Goal: Complete application form: Complete application form

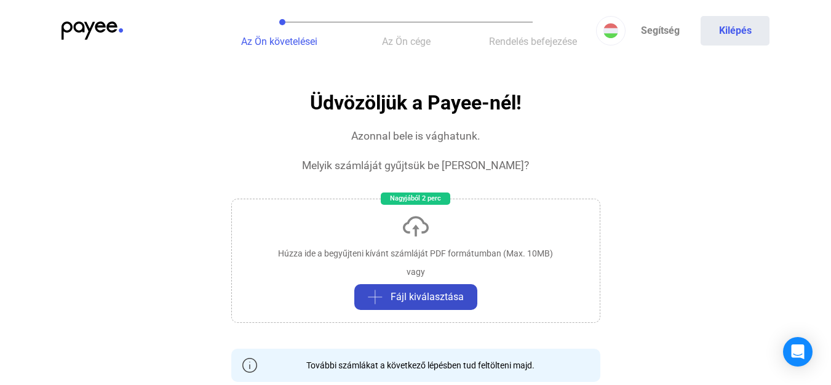
click at [456, 287] on button "Fájl kiválasztása" at bounding box center [416, 297] width 123 height 26
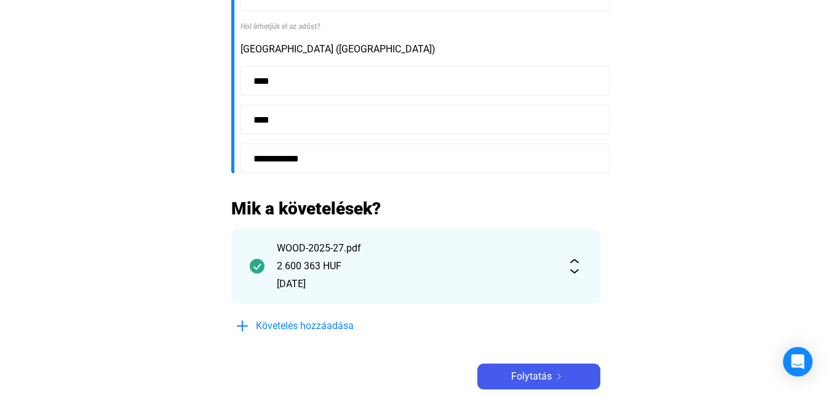
scroll to position [431, 0]
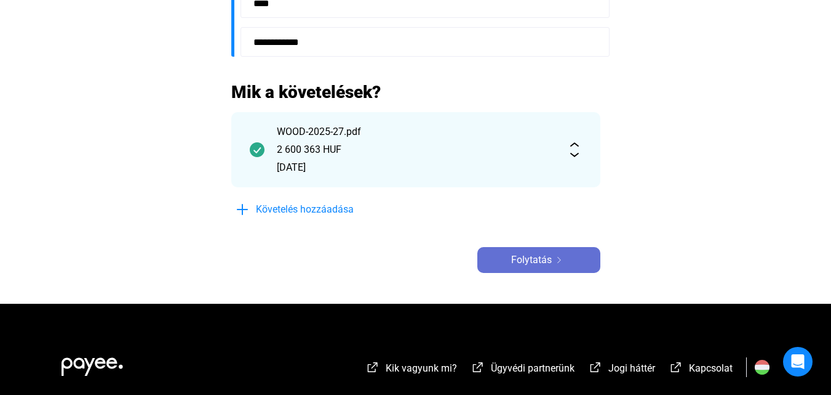
click at [574, 269] on button "Folytatás" at bounding box center [539, 260] width 123 height 26
click at [573, 259] on div "Folytatás" at bounding box center [539, 259] width 116 height 15
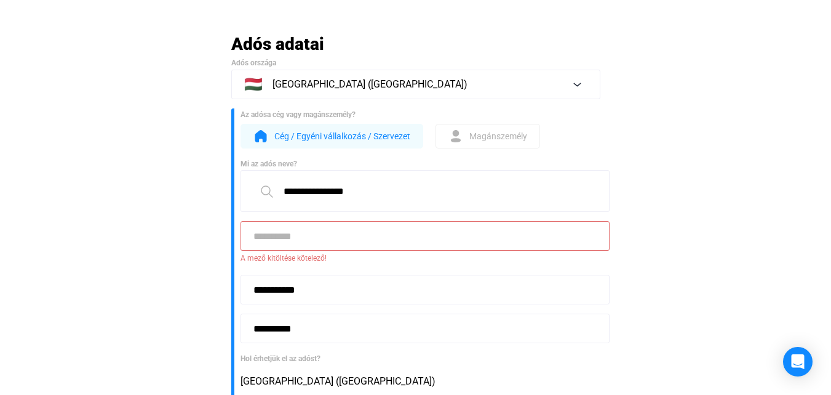
scroll to position [0, 0]
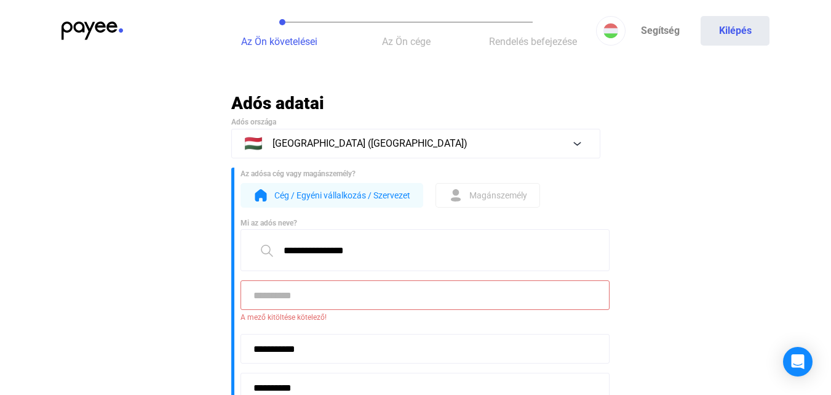
click at [414, 295] on input at bounding box center [425, 295] width 369 height 30
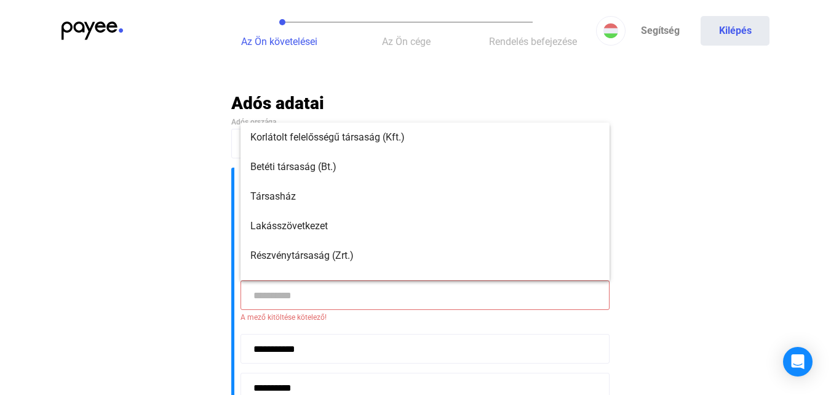
click at [414, 295] on input at bounding box center [425, 295] width 369 height 30
click at [430, 295] on input at bounding box center [425, 295] width 369 height 30
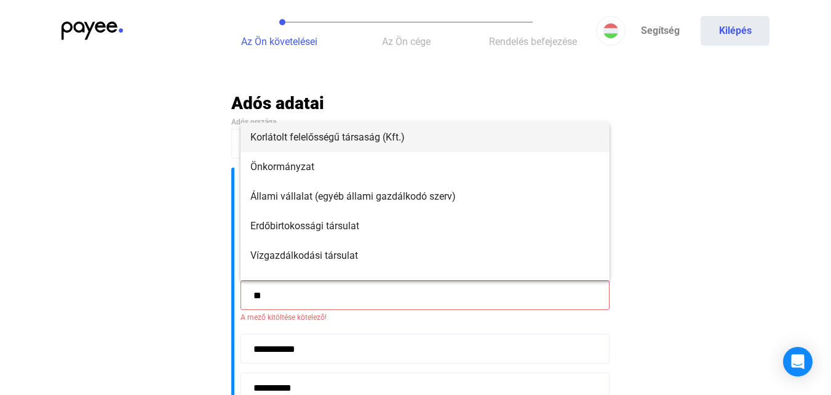
click at [366, 134] on span "Korlátolt felelősségű társaság (Kft.)" at bounding box center [425, 137] width 350 height 15
type input "**********"
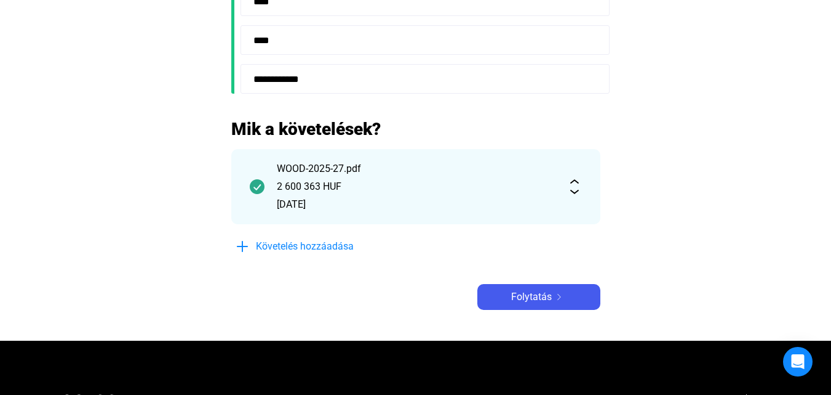
scroll to position [492, 0]
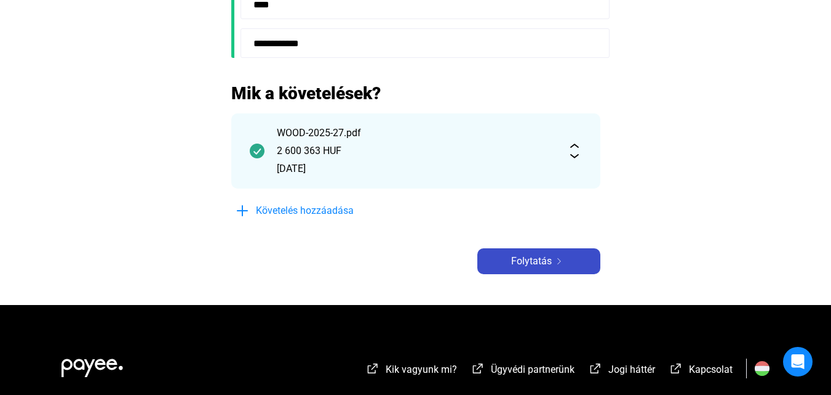
click at [575, 255] on div "Folytatás" at bounding box center [539, 261] width 116 height 15
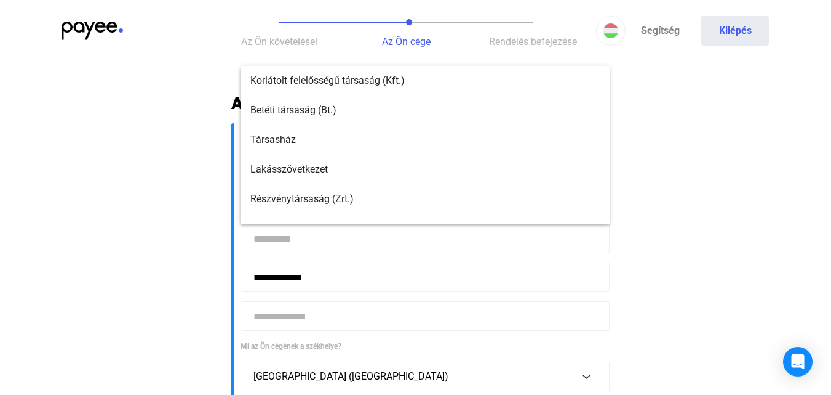
click at [413, 239] on input at bounding box center [425, 238] width 369 height 30
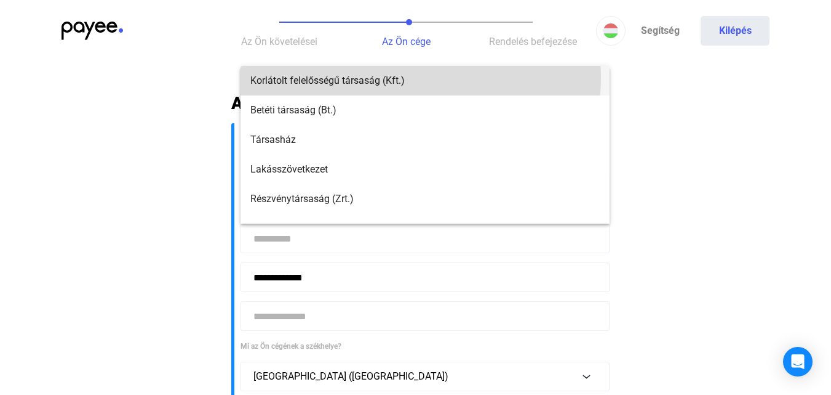
drag, startPoint x: 406, startPoint y: 78, endPoint x: 413, endPoint y: 81, distance: 7.7
click at [404, 78] on span "Korlátolt felelősségű társaság (Kft.)" at bounding box center [425, 80] width 350 height 15
type input "**********"
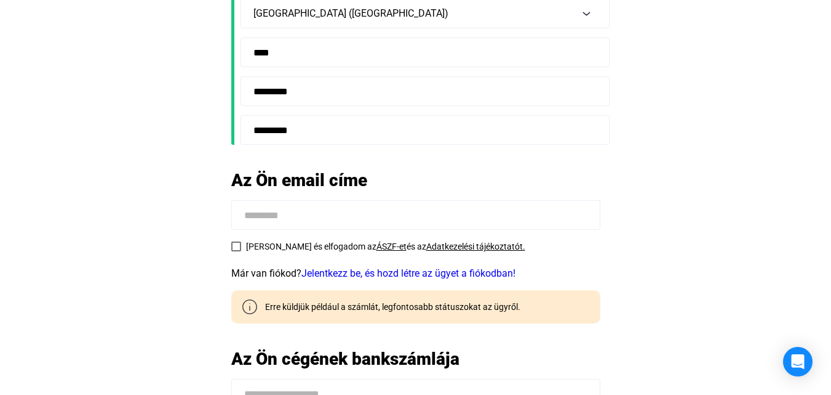
scroll to position [369, 0]
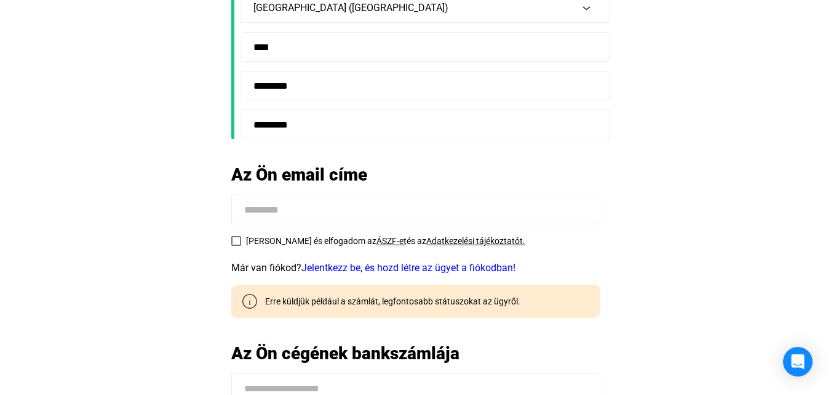
click at [239, 238] on label "Elolvastam és elfogadom az ÁSZF-et és az Adatkezelési tájékoztatót." at bounding box center [378, 240] width 294 height 15
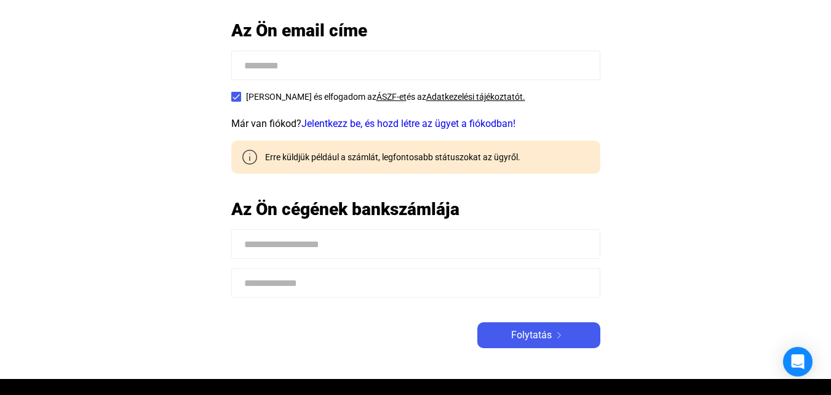
scroll to position [554, 0]
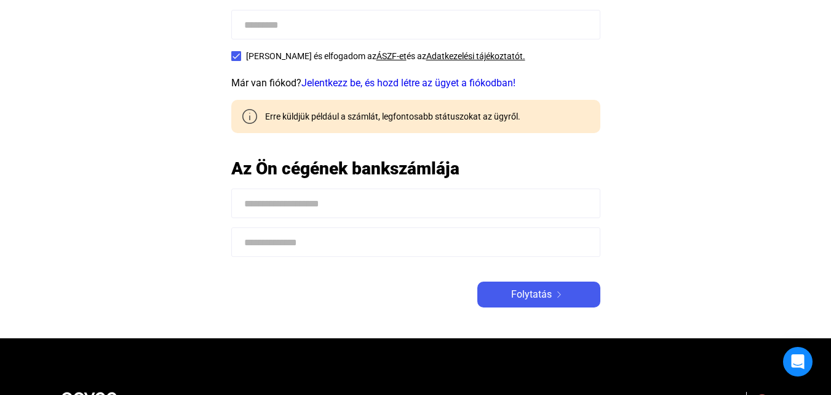
click at [507, 207] on input at bounding box center [415, 203] width 369 height 30
type input "**********"
click at [310, 250] on input at bounding box center [415, 242] width 369 height 30
paste input "**********"
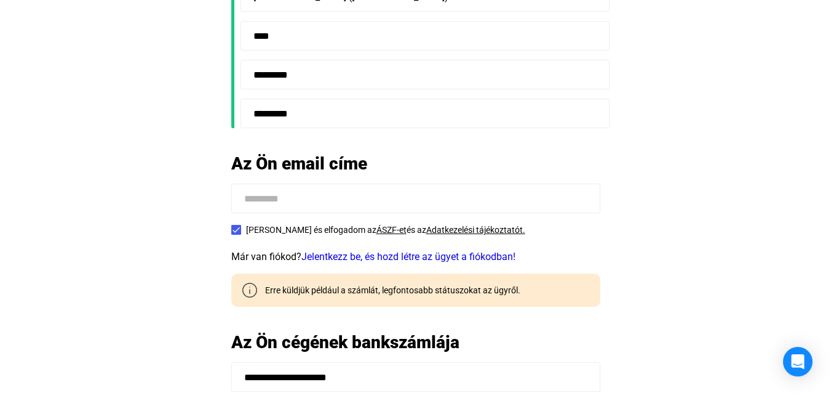
scroll to position [369, 0]
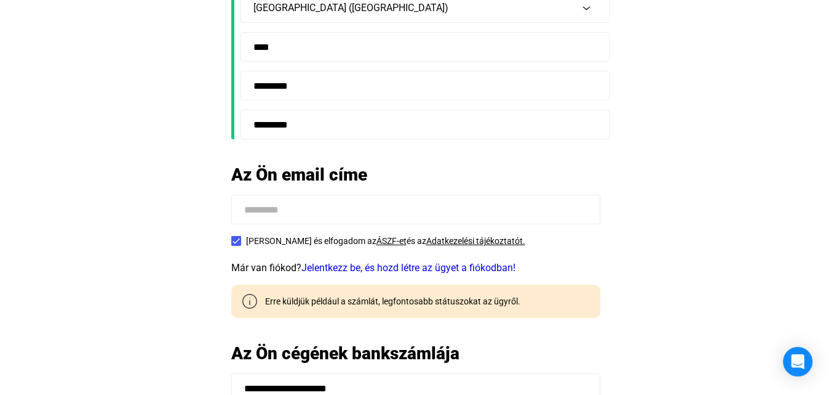
type input "**********"
click at [405, 220] on input at bounding box center [415, 209] width 369 height 30
type input "**********"
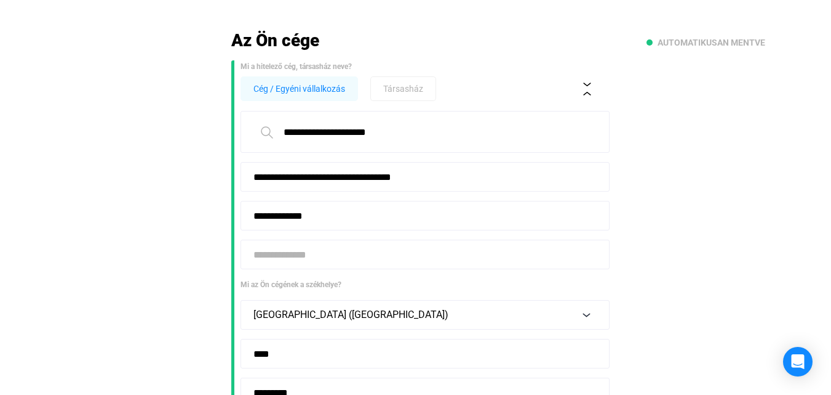
scroll to position [62, 0]
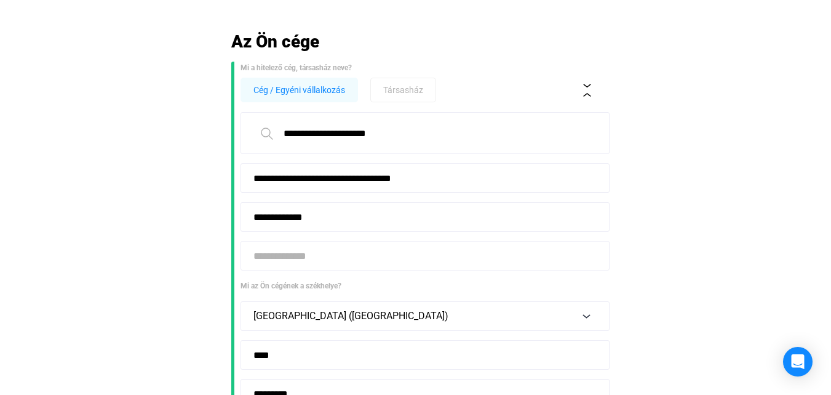
paste input "**********"
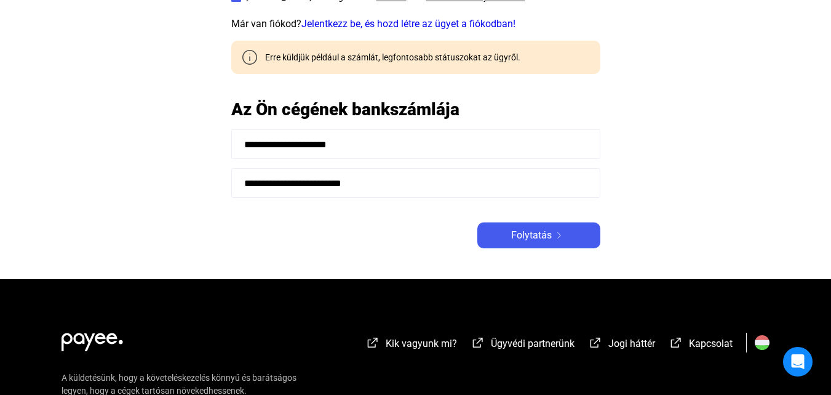
scroll to position [615, 0]
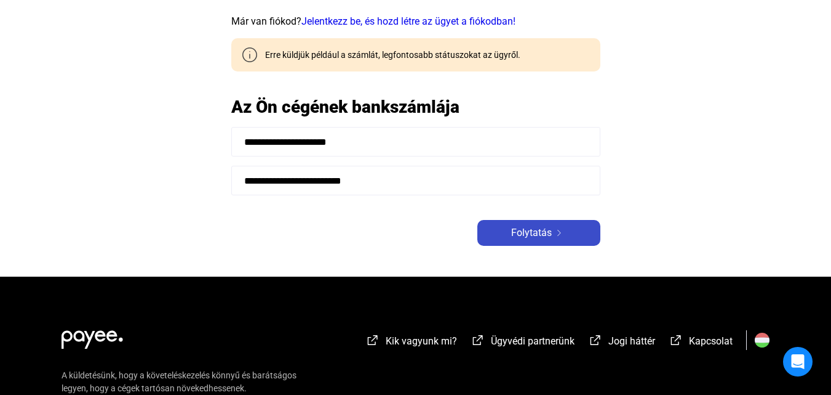
type input "**********"
click at [530, 228] on span "Folytatás" at bounding box center [531, 232] width 41 height 15
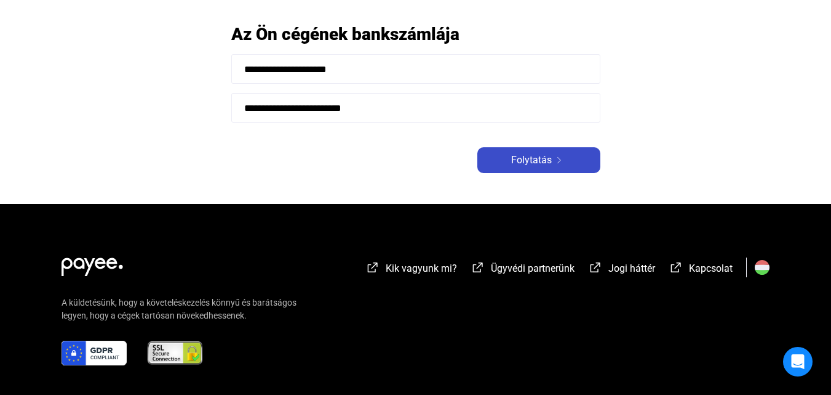
scroll to position [629, 0]
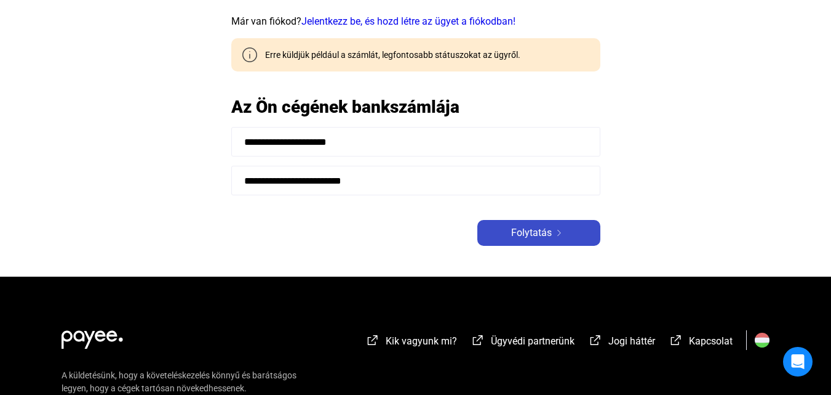
click at [530, 228] on span "Folytatás" at bounding box center [531, 232] width 41 height 15
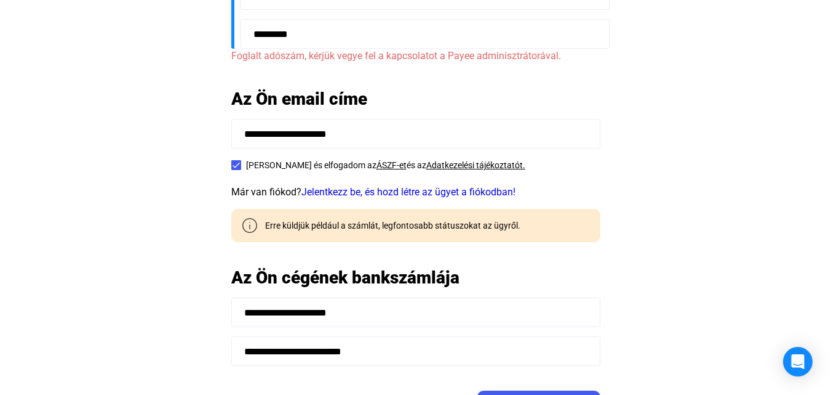
scroll to position [506, 0]
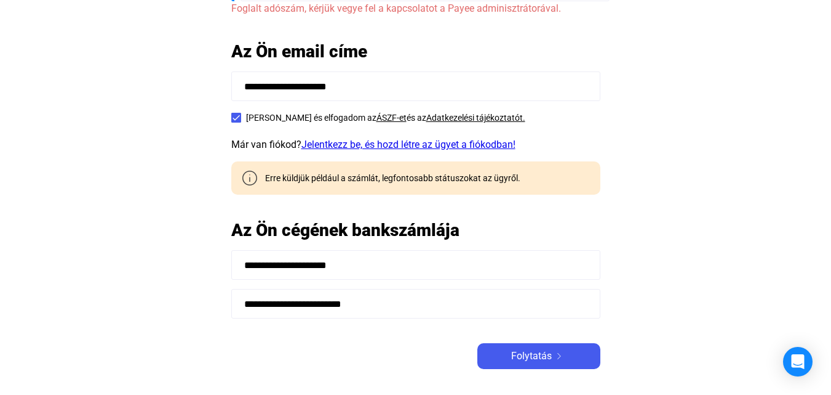
click at [434, 143] on link "Jelentkezz be, és hozd létre az ügyet a fiókodban!" at bounding box center [409, 144] width 214 height 12
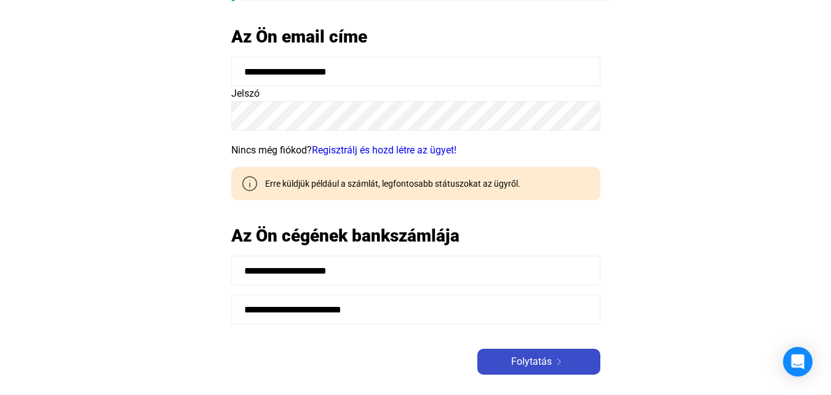
click at [519, 358] on span "Folytatás" at bounding box center [531, 361] width 41 height 15
click at [529, 356] on span "Folytatás" at bounding box center [531, 361] width 41 height 15
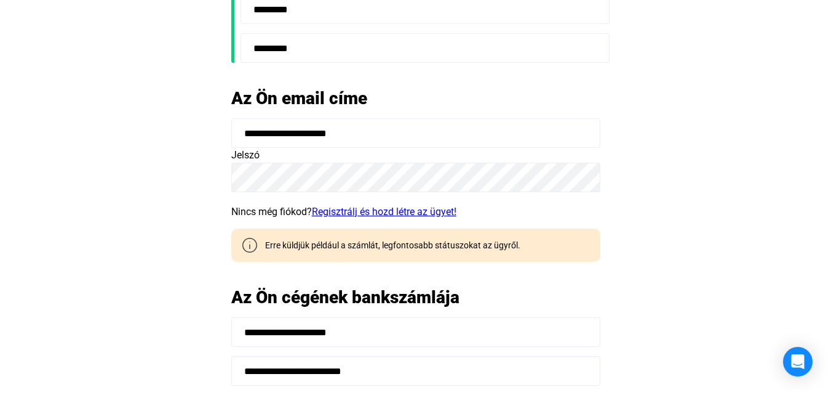
click at [408, 214] on link "Regisztrálj és hozd létre az ügyet!" at bounding box center [384, 212] width 145 height 12
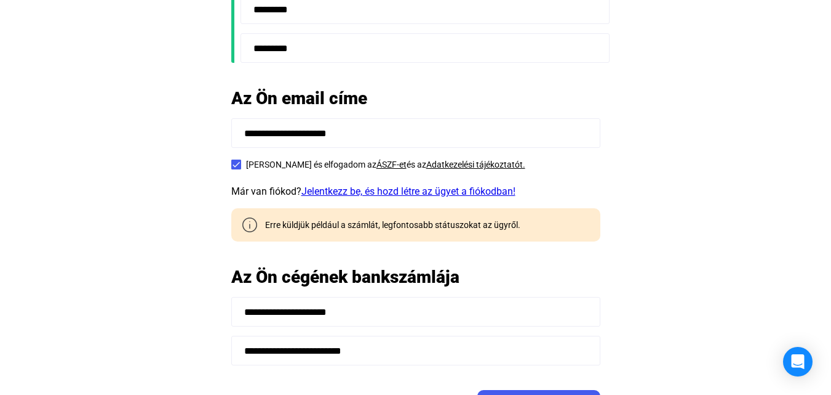
click at [398, 188] on link "Jelentkezz be, és hozd létre az ügyet a fiókodban!" at bounding box center [409, 191] width 214 height 12
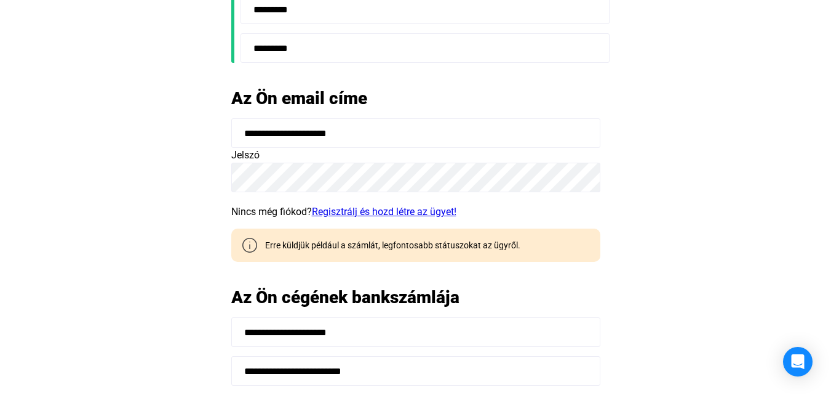
click at [372, 214] on link "Regisztrálj és hozd létre az ügyet!" at bounding box center [384, 212] width 145 height 12
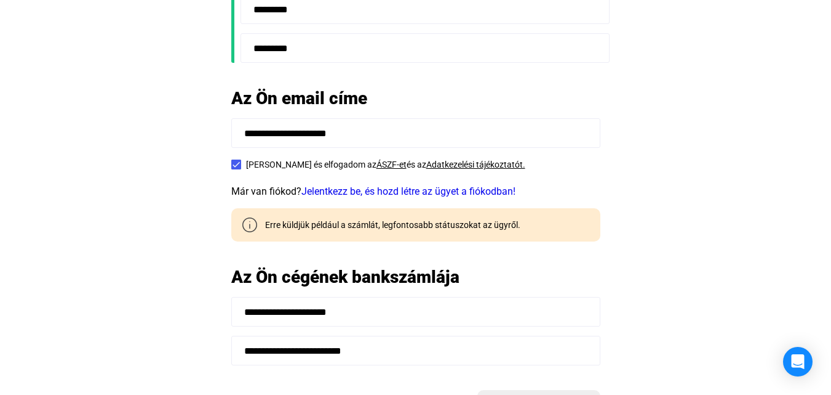
click at [380, 197] on div "Már van fiókod? Jelentkezz be, és hozd létre az ügyet a fiókodban!" at bounding box center [415, 191] width 369 height 15
click at [391, 188] on link "Jelentkezz be, és hozd létre az ügyet a fiókodban!" at bounding box center [409, 191] width 214 height 12
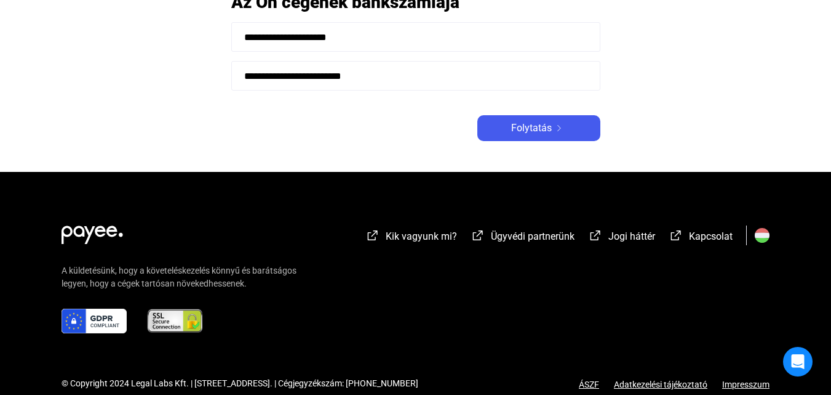
scroll to position [753, 0]
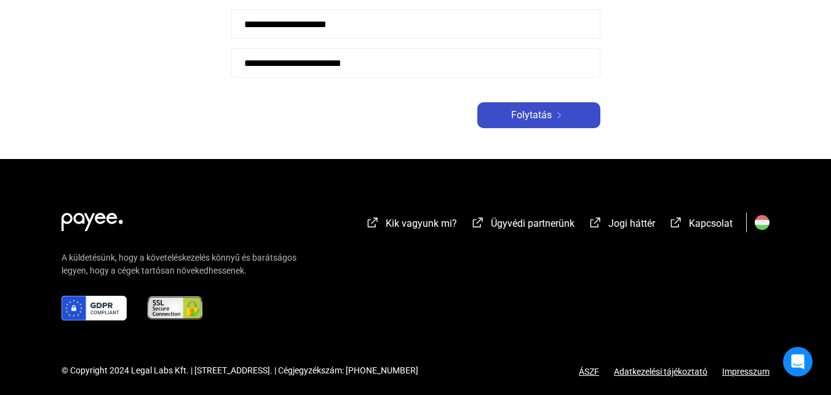
click at [523, 122] on span "Folytatás" at bounding box center [531, 115] width 41 height 15
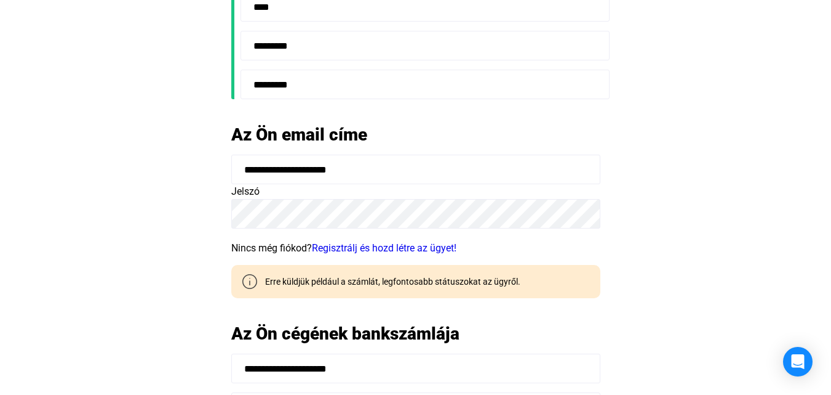
scroll to position [431, 0]
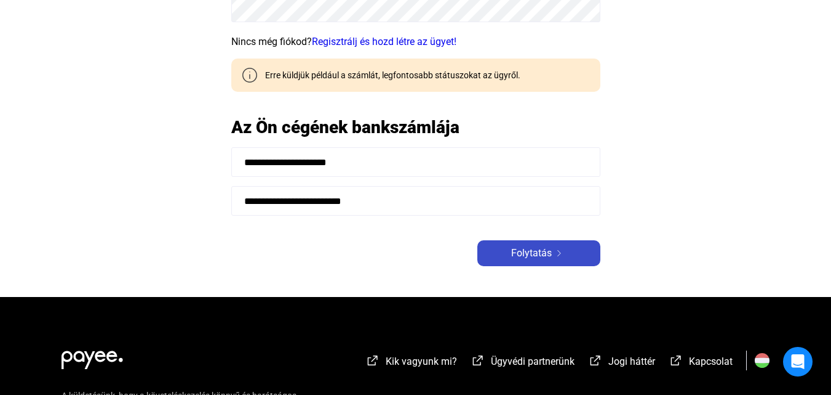
click at [532, 252] on span "Folytatás" at bounding box center [531, 253] width 41 height 15
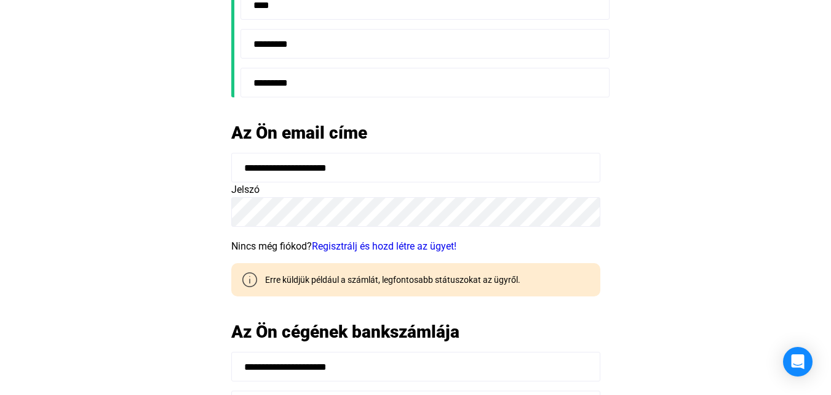
scroll to position [554, 0]
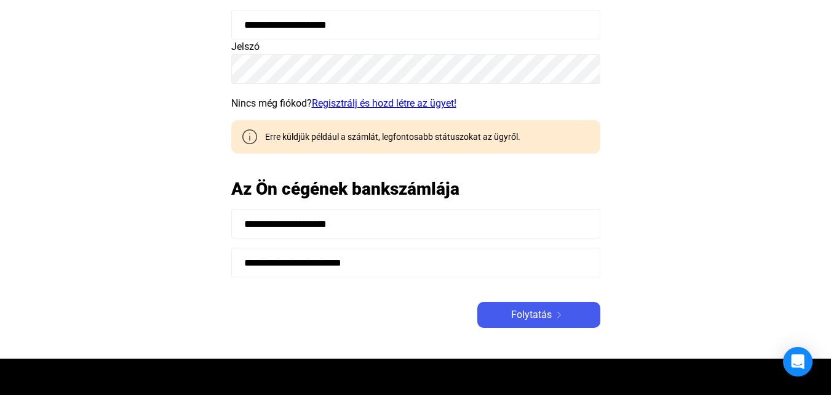
click at [406, 103] on link "Regisztrálj és hozd létre az ügyet!" at bounding box center [384, 103] width 145 height 12
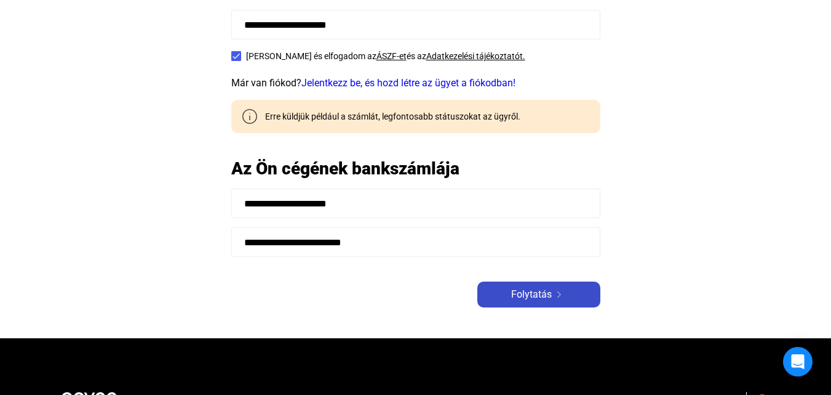
click at [534, 287] on span "Folytatás" at bounding box center [531, 294] width 41 height 15
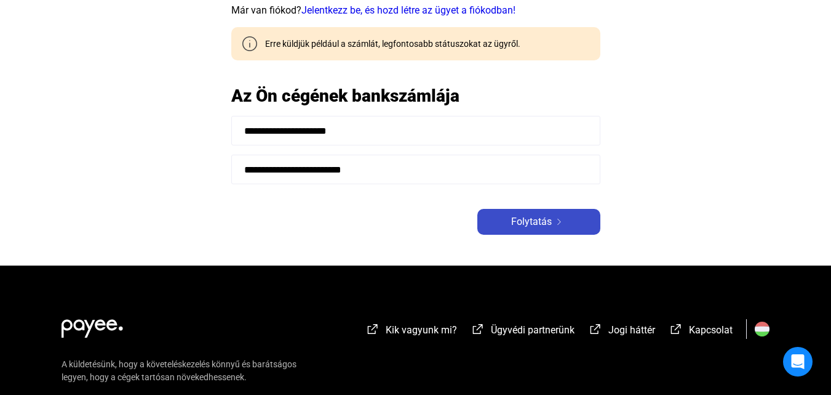
scroll to position [567, 0]
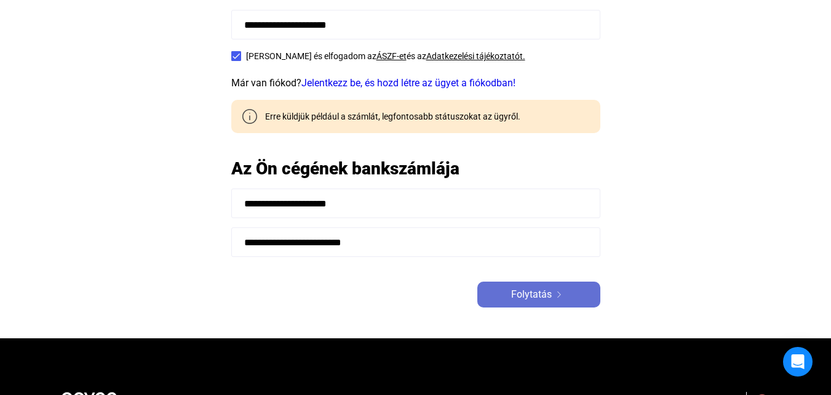
click at [546, 295] on span "Folytatás" at bounding box center [531, 294] width 41 height 15
click at [544, 296] on span "Folytatás" at bounding box center [531, 294] width 41 height 15
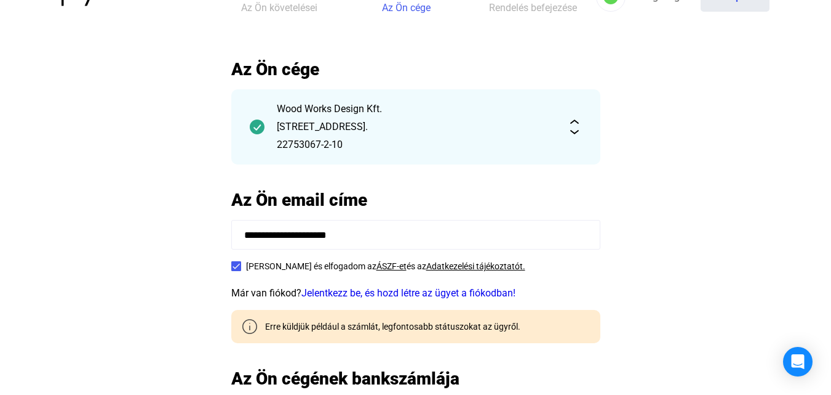
scroll to position [62, 0]
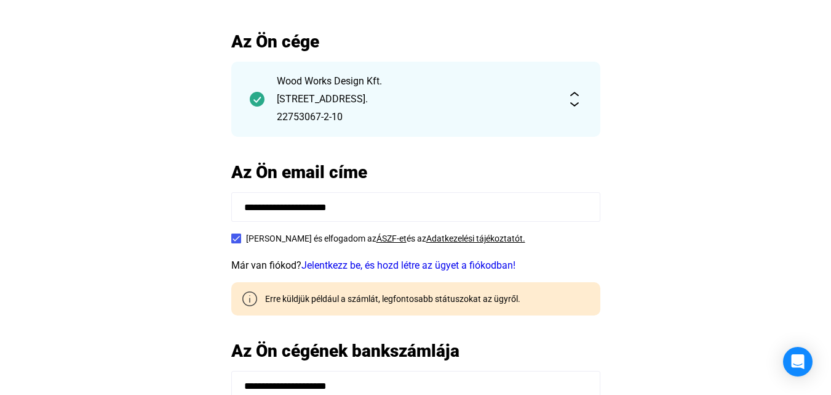
click at [405, 206] on input "**********" at bounding box center [415, 207] width 369 height 30
drag, startPoint x: 407, startPoint y: 206, endPoint x: 122, endPoint y: 182, distance: 285.3
click at [57, 182] on main "**********" at bounding box center [415, 275] width 831 height 489
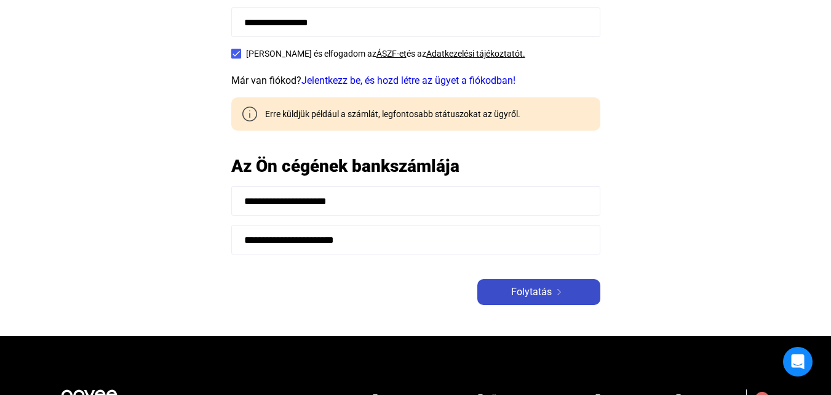
type input "**********"
click at [540, 292] on span "Folytatás" at bounding box center [531, 291] width 41 height 15
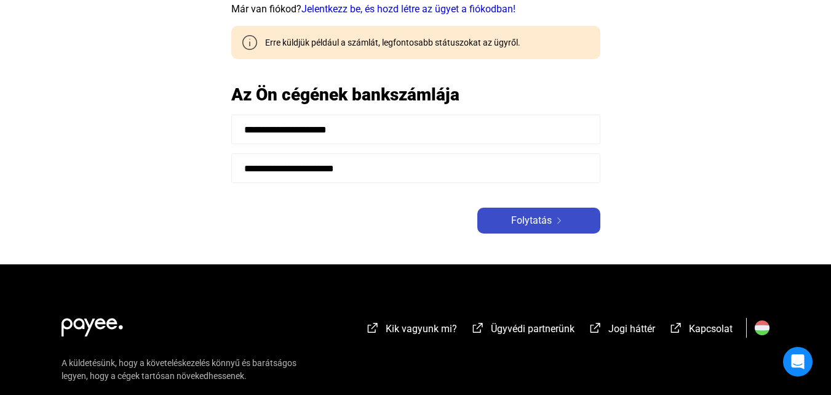
scroll to position [261, 0]
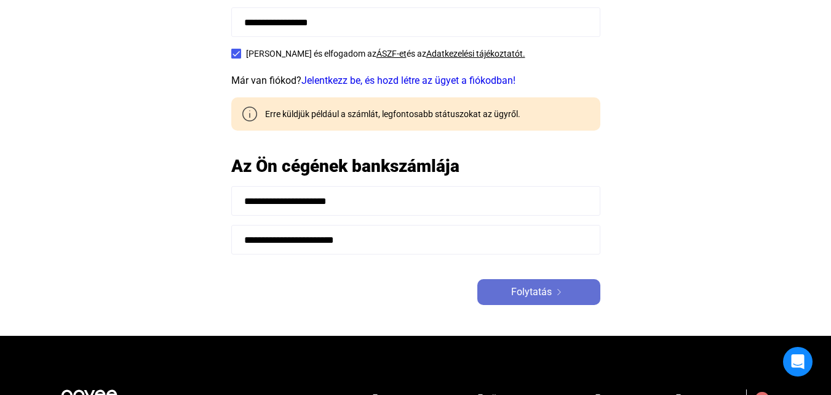
click at [540, 293] on span "Folytatás" at bounding box center [531, 291] width 41 height 15
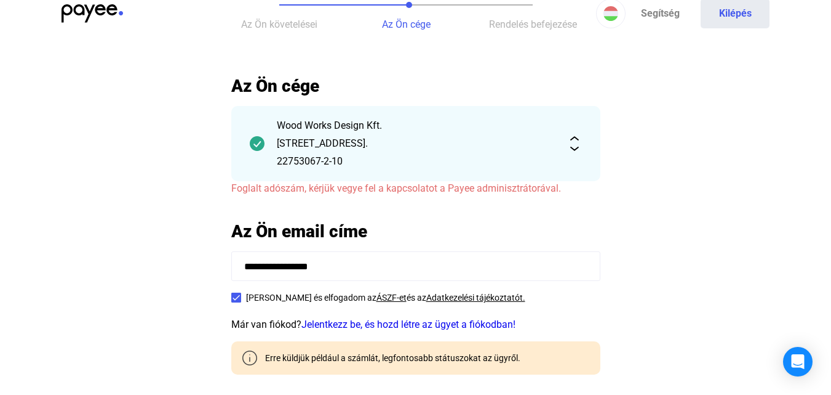
scroll to position [15, 0]
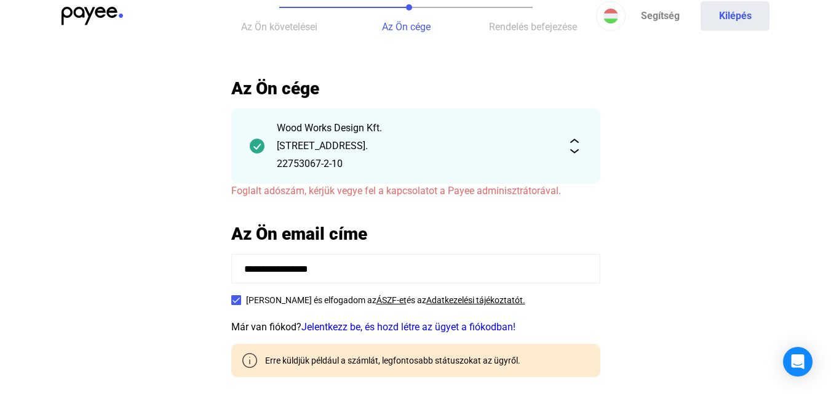
click at [580, 150] on img at bounding box center [574, 145] width 15 height 15
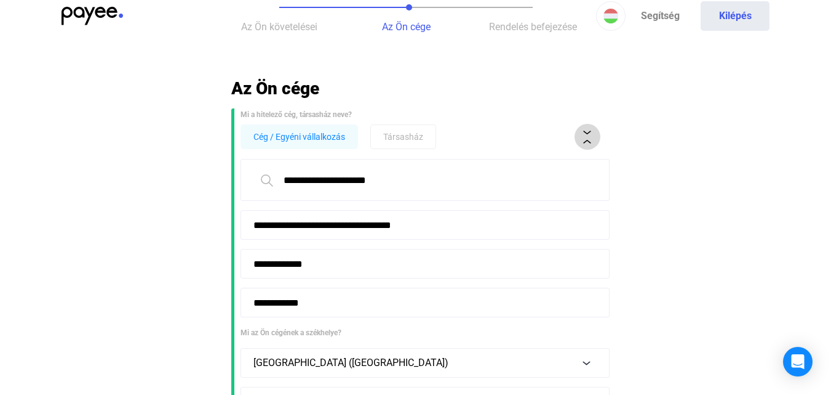
click at [589, 144] on button at bounding box center [588, 137] width 26 height 26
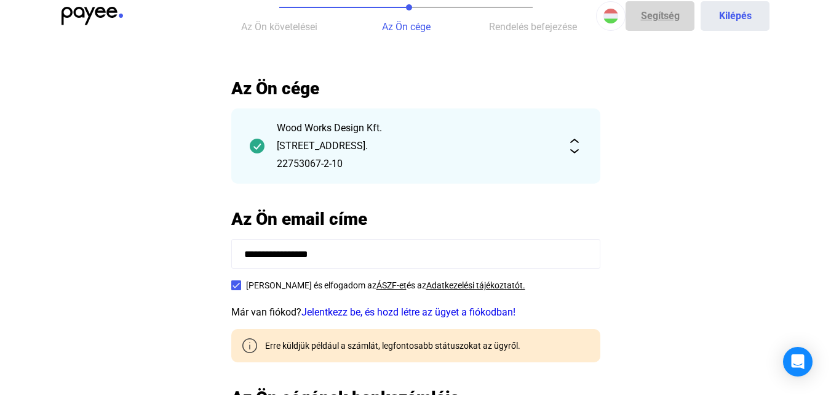
click at [649, 16] on link "Segítség" at bounding box center [660, 16] width 69 height 30
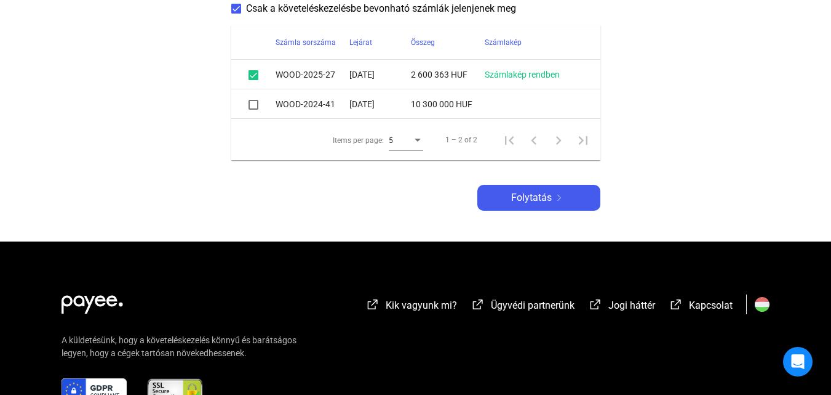
scroll to position [615, 0]
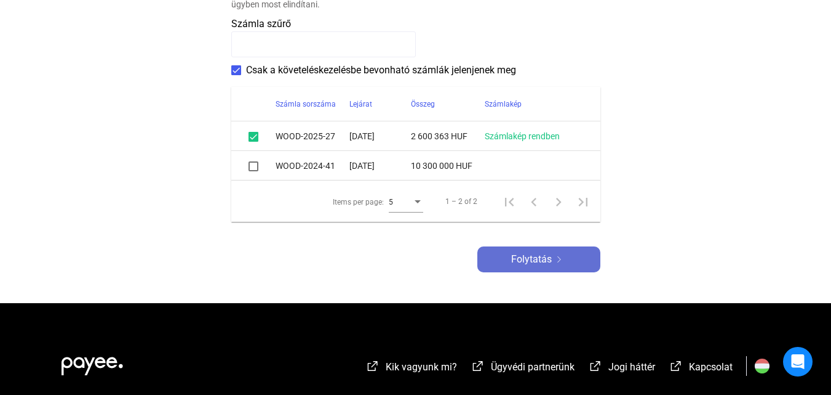
click at [571, 260] on div "Folytatás" at bounding box center [539, 259] width 116 height 15
click at [534, 255] on span "Folytatás" at bounding box center [531, 259] width 41 height 15
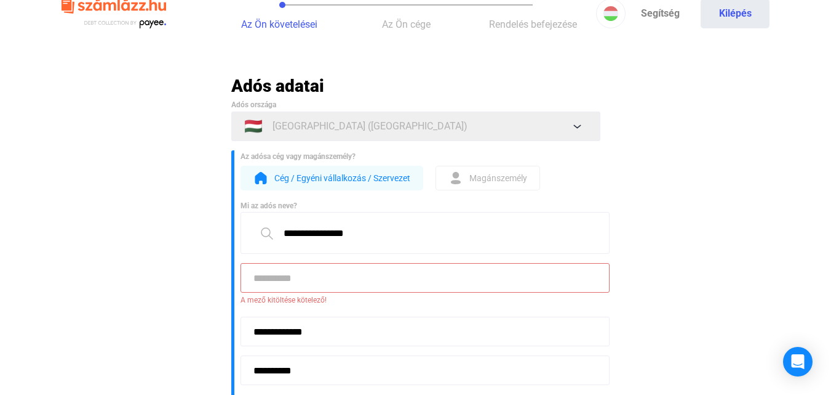
scroll to position [15, 0]
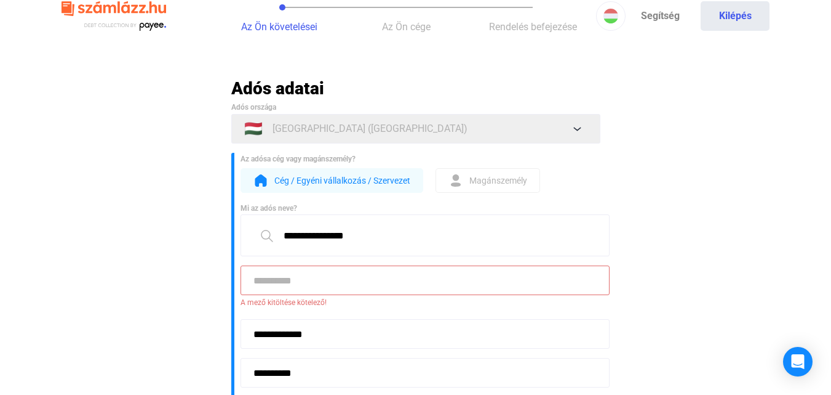
click at [397, 278] on input at bounding box center [425, 280] width 369 height 30
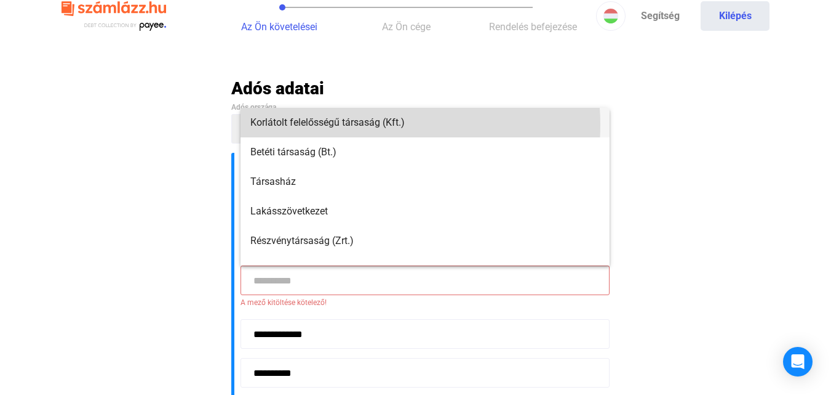
drag, startPoint x: 369, startPoint y: 124, endPoint x: 534, endPoint y: 150, distance: 167.0
click at [371, 124] on span "Korlátolt felelősségű társaság (Kft.)" at bounding box center [425, 122] width 350 height 15
type input "**********"
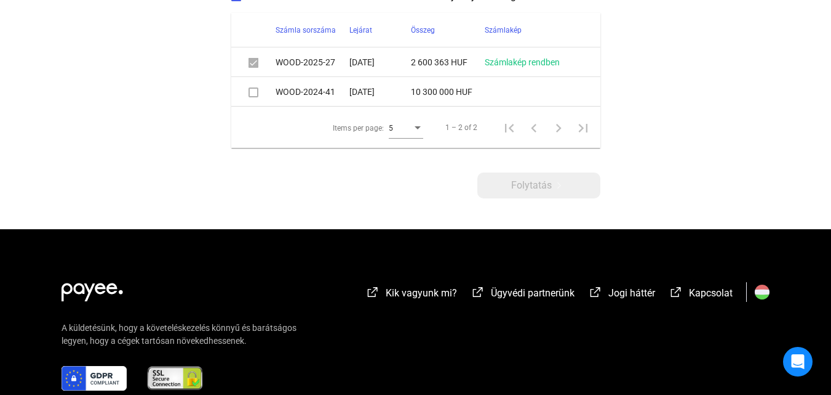
scroll to position [692, 0]
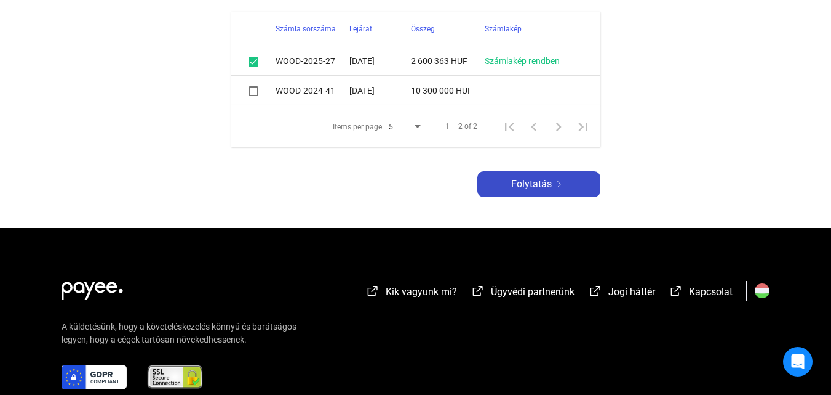
click at [559, 194] on button "Folytatás" at bounding box center [539, 184] width 123 height 26
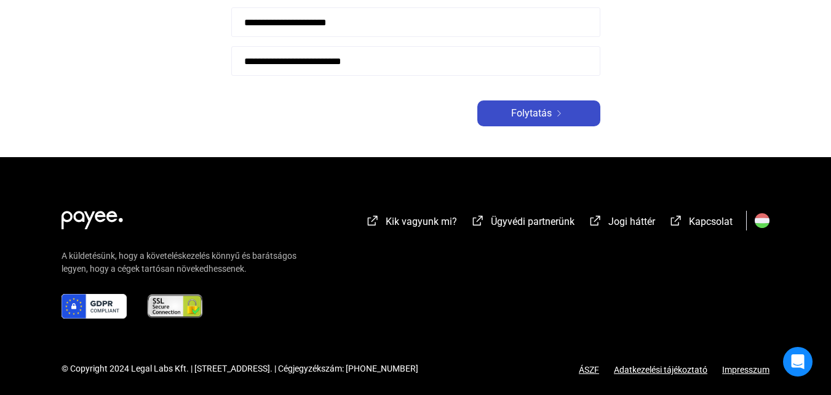
click at [552, 110] on div "Folytatás" at bounding box center [539, 113] width 116 height 15
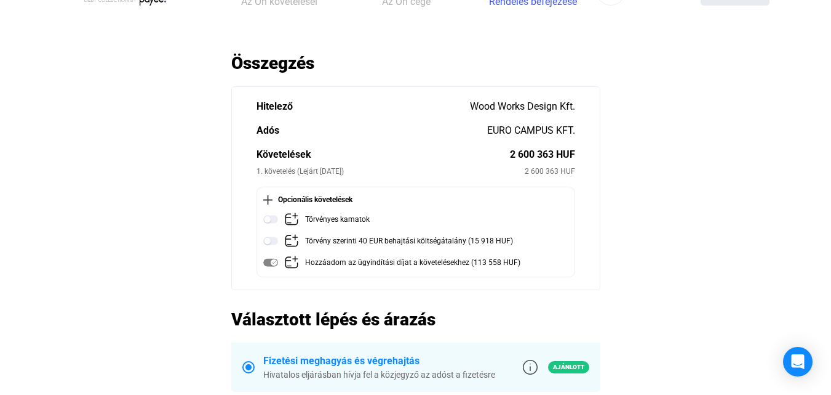
scroll to position [62, 0]
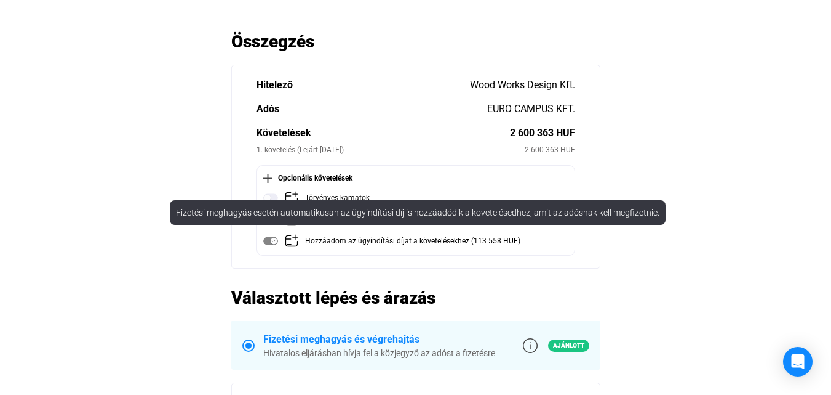
click at [272, 239] on img at bounding box center [270, 240] width 15 height 15
click at [294, 244] on img at bounding box center [291, 240] width 15 height 15
click at [266, 242] on img at bounding box center [270, 240] width 15 height 15
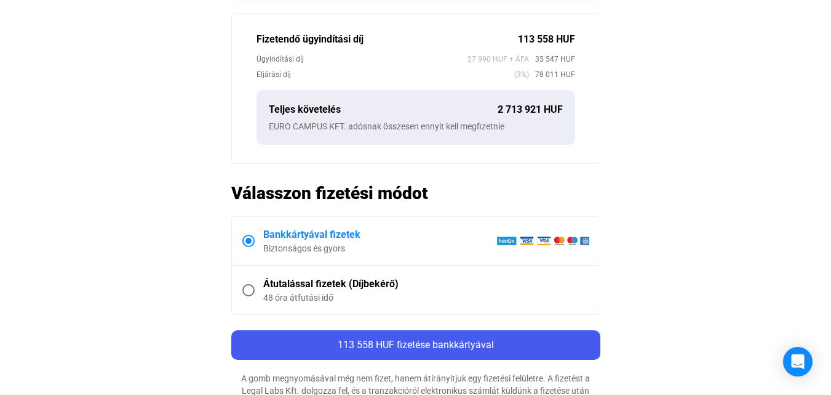
scroll to position [492, 0]
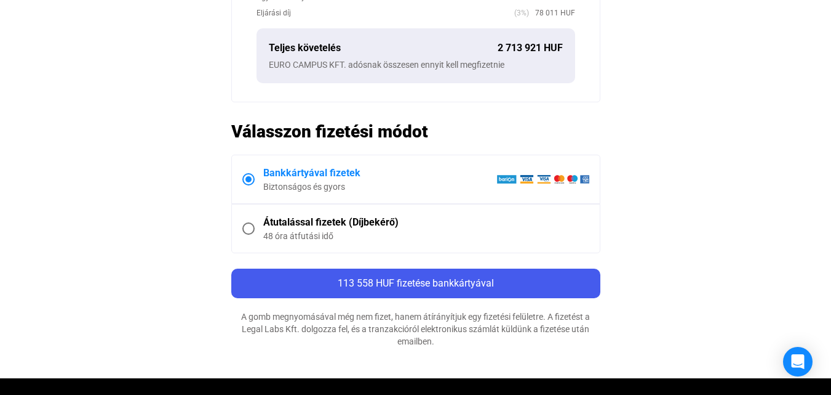
click at [414, 237] on div "48 óra átfutási idő" at bounding box center [426, 236] width 326 height 12
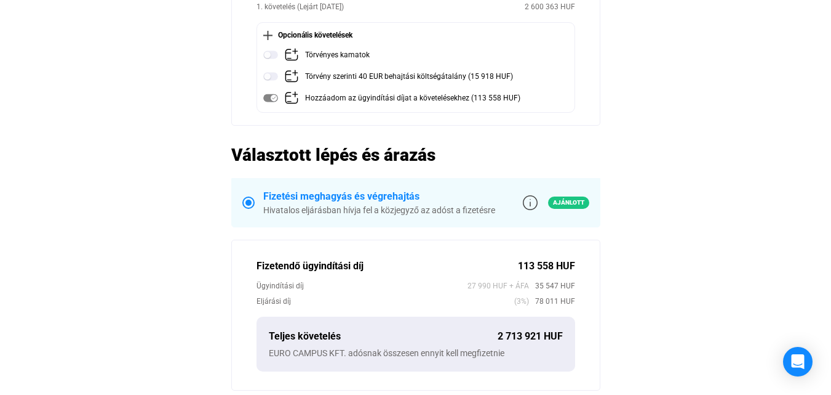
scroll to position [185, 0]
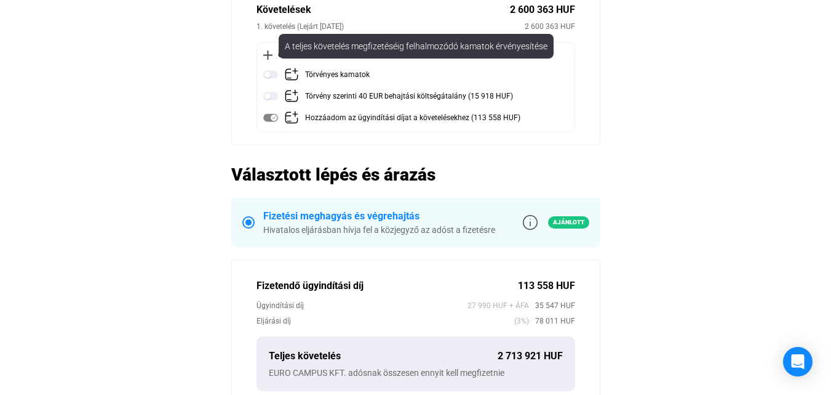
click at [272, 71] on img at bounding box center [270, 74] width 15 height 15
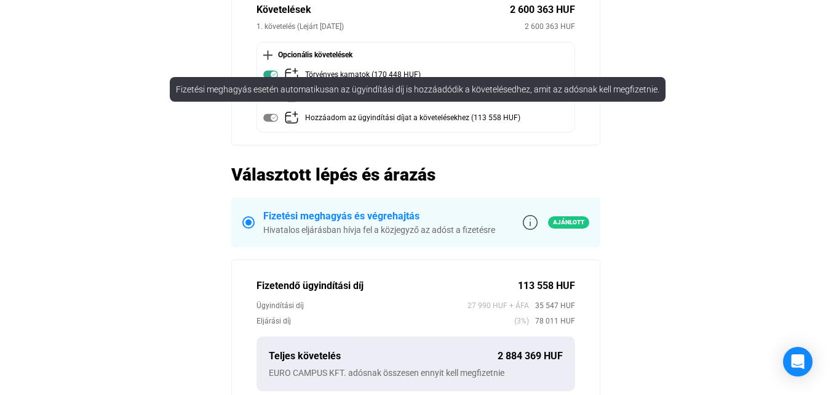
click at [274, 122] on img at bounding box center [270, 117] width 15 height 15
click at [270, 121] on img at bounding box center [270, 117] width 15 height 15
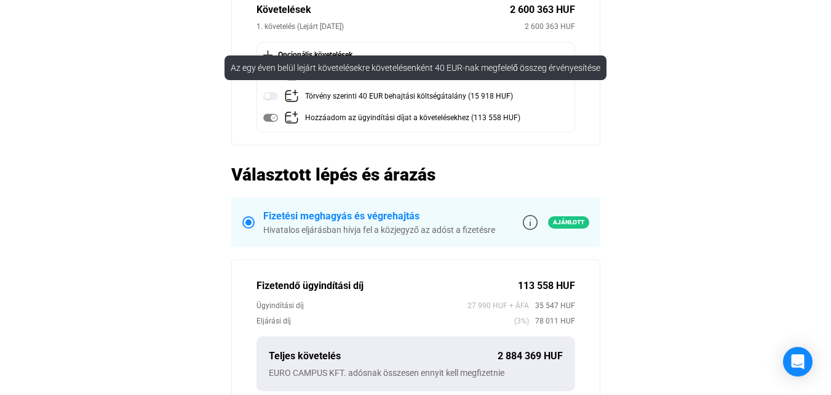
click at [279, 97] on div "Törvény szerinti 40 EUR behajtási költségátalány (15 918 HUF)" at bounding box center [417, 96] width 308 height 15
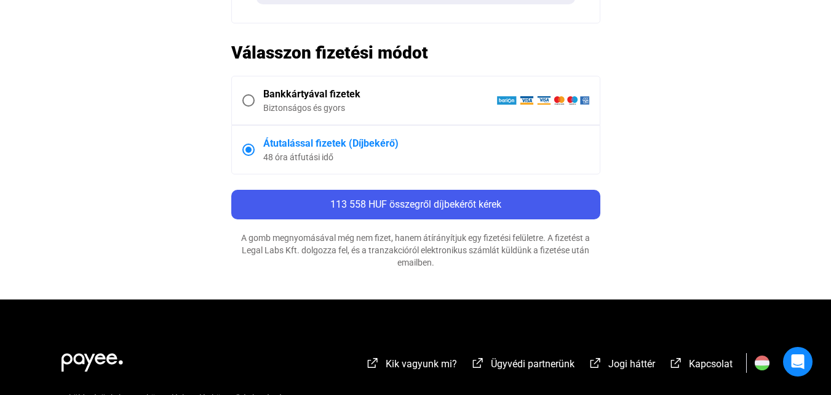
scroll to position [615, 0]
